Goal: Transaction & Acquisition: Book appointment/travel/reservation

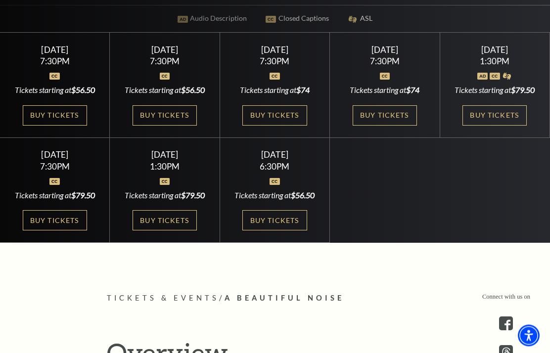
scroll to position [306, 0]
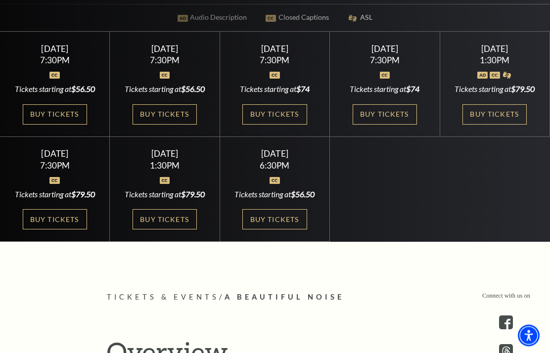
click at [179, 230] on link "Buy Tickets" at bounding box center [164, 220] width 64 height 20
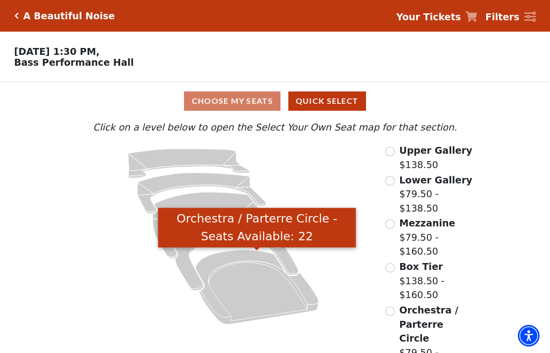
click at [269, 298] on icon "Orchestra / Parterre Circle - Seats Available: 22" at bounding box center [256, 287] width 123 height 74
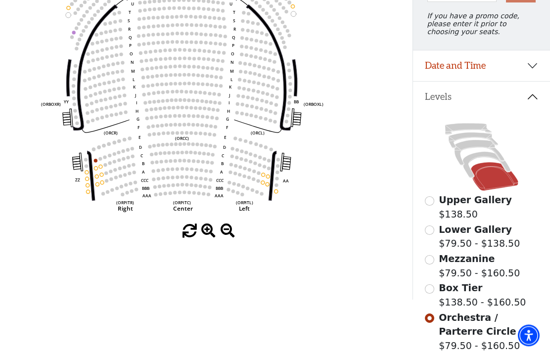
scroll to position [113, 0]
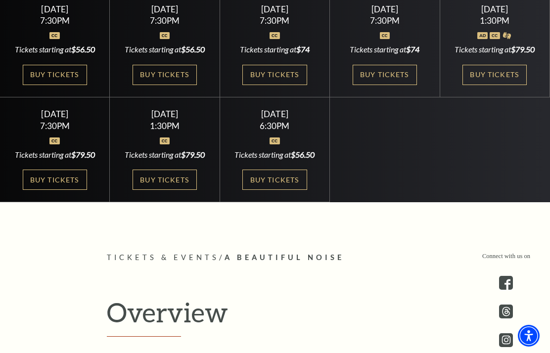
click at [287, 190] on link "Buy Tickets" at bounding box center [274, 180] width 64 height 20
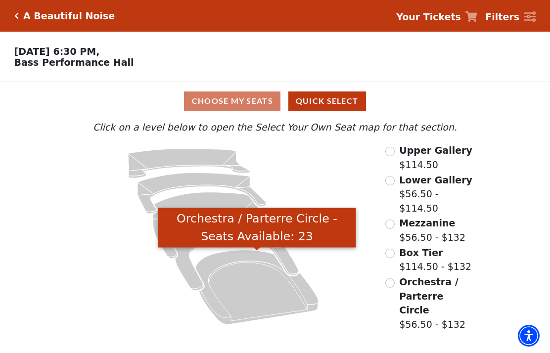
click at [272, 288] on icon "Orchestra / Parterre Circle - Seats Available: 23" at bounding box center [256, 287] width 123 height 74
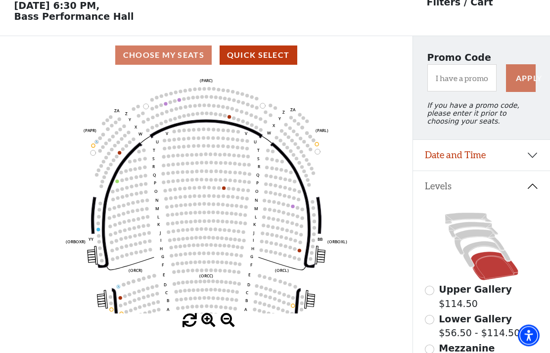
scroll to position [46, 0]
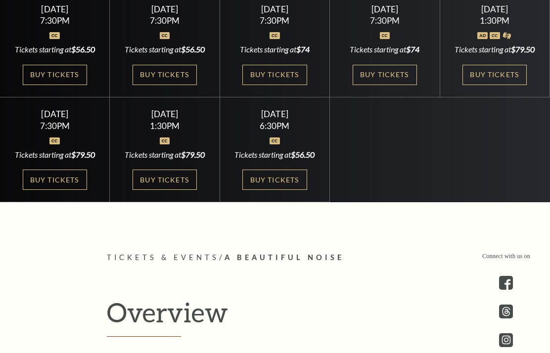
scroll to position [346, 0]
click at [299, 85] on link "Buy Tickets" at bounding box center [274, 75] width 64 height 20
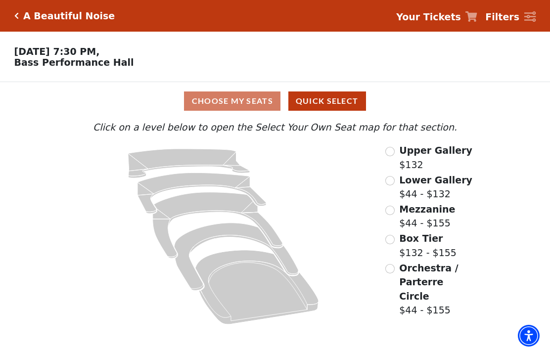
click at [265, 288] on icon "Orchestra / Parterre Circle - Seats Available: 28" at bounding box center [256, 287] width 123 height 74
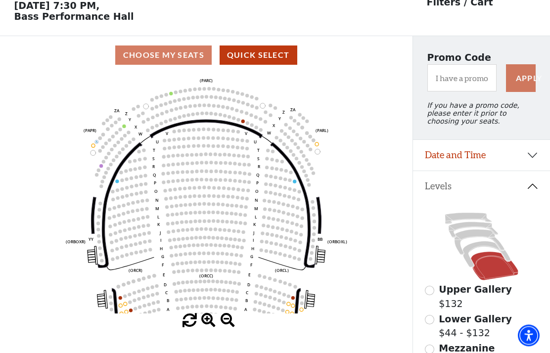
scroll to position [46, 0]
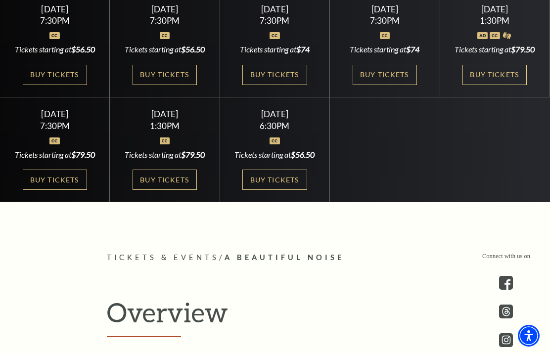
click at [403, 85] on link "Buy Tickets" at bounding box center [384, 75] width 64 height 20
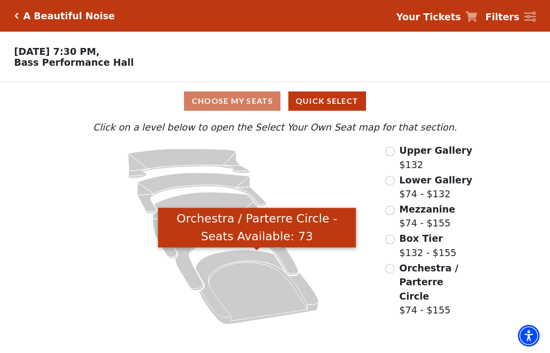
click at [274, 295] on icon "Orchestra / Parterre Circle - Seats Available: 73" at bounding box center [256, 287] width 123 height 74
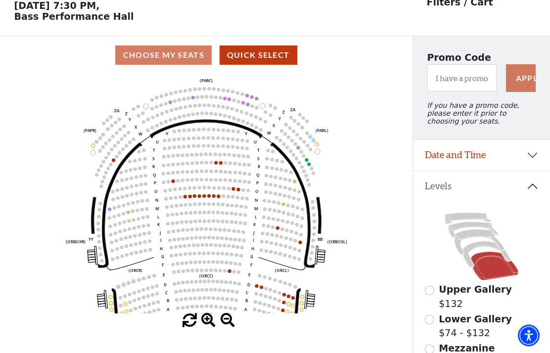
scroll to position [46, 0]
